Goal: Book appointment/travel/reservation

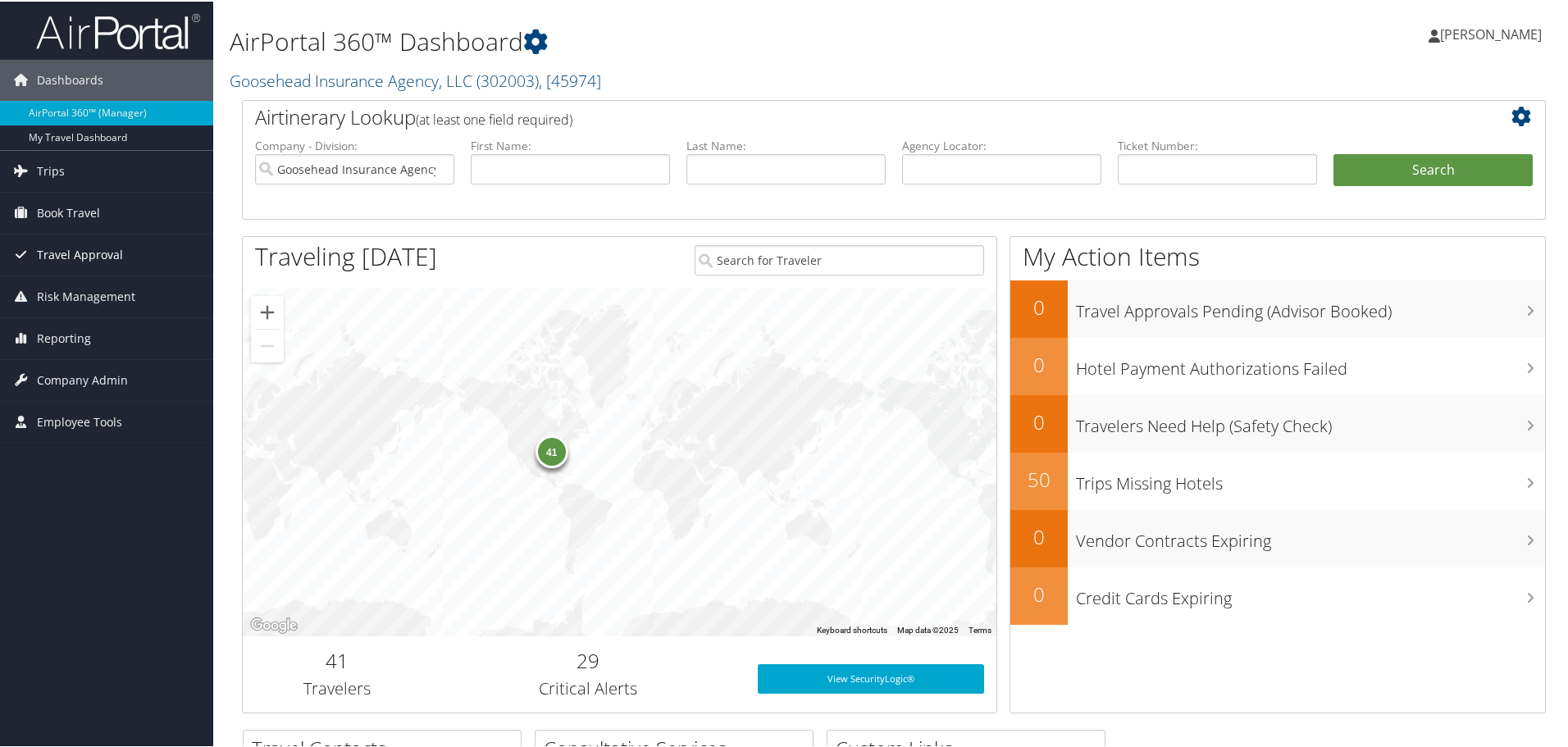
click at [62, 235] on span "Travel Approval" at bounding box center [80, 253] width 86 height 41
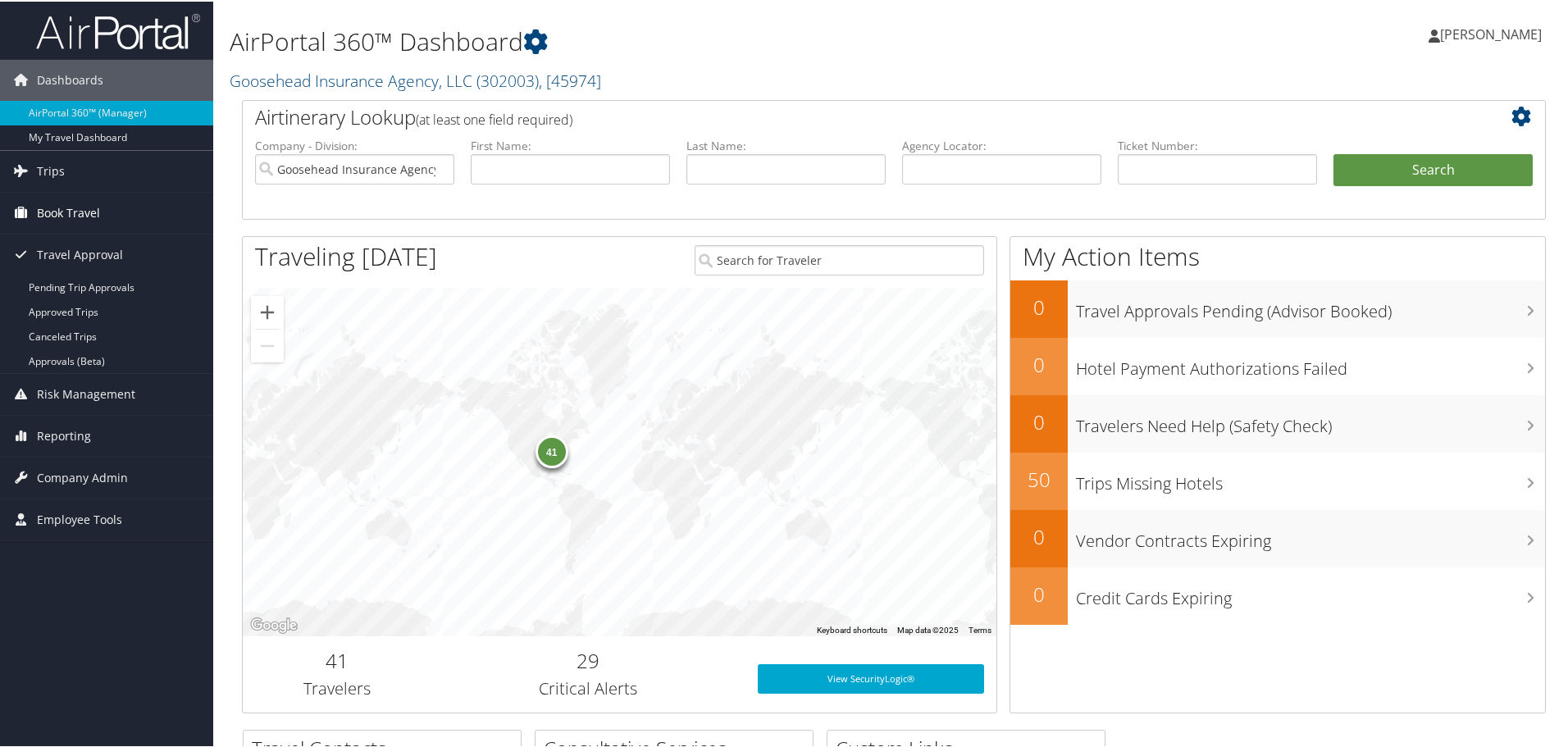
click at [60, 205] on span "Book Travel" at bounding box center [69, 212] width 63 height 41
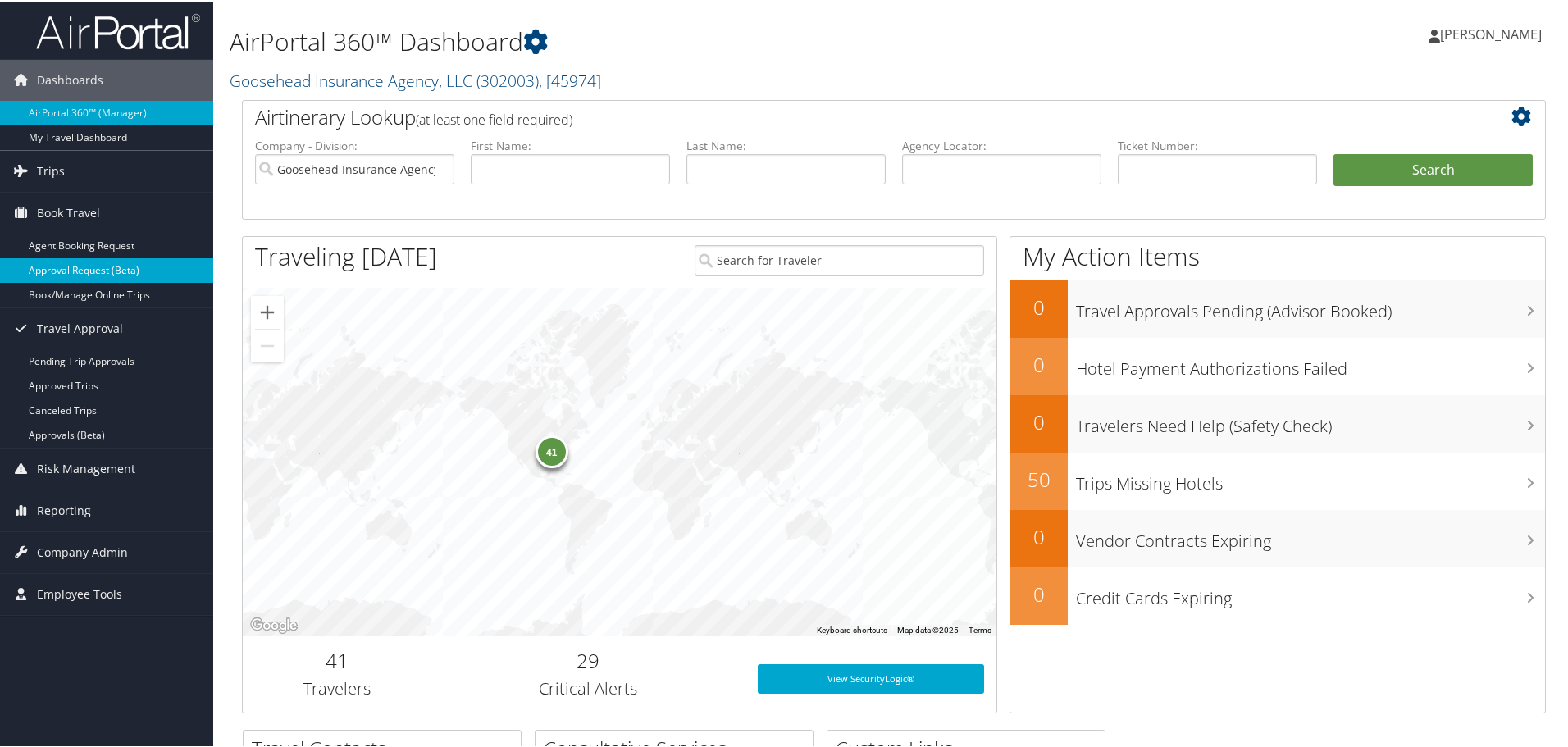
click at [73, 281] on link "Approval Request (Beta)" at bounding box center [106, 269] width 213 height 25
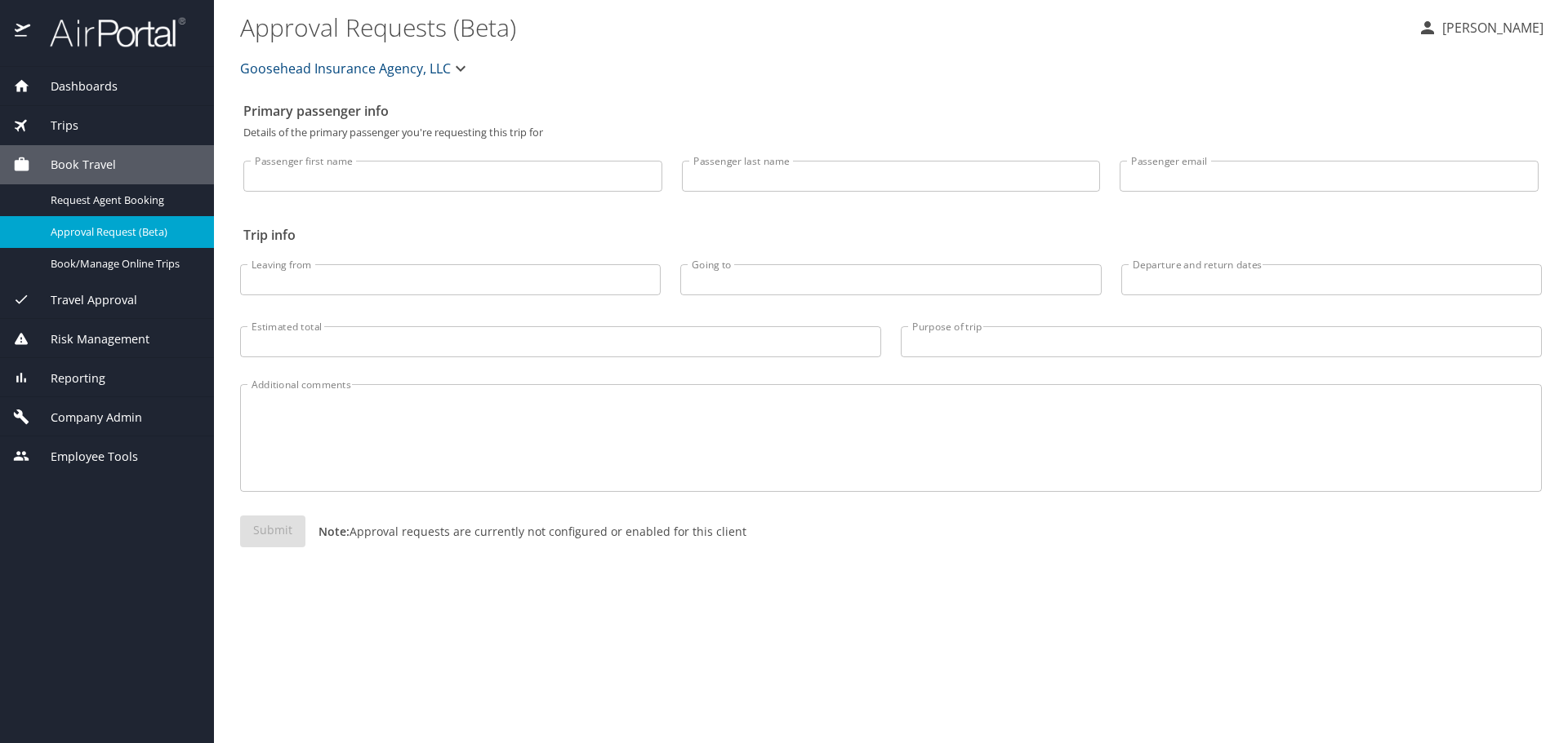
click at [173, 271] on span "Book/Manage Online Trips" at bounding box center [122, 264] width 144 height 15
